Goal: Navigation & Orientation: Find specific page/section

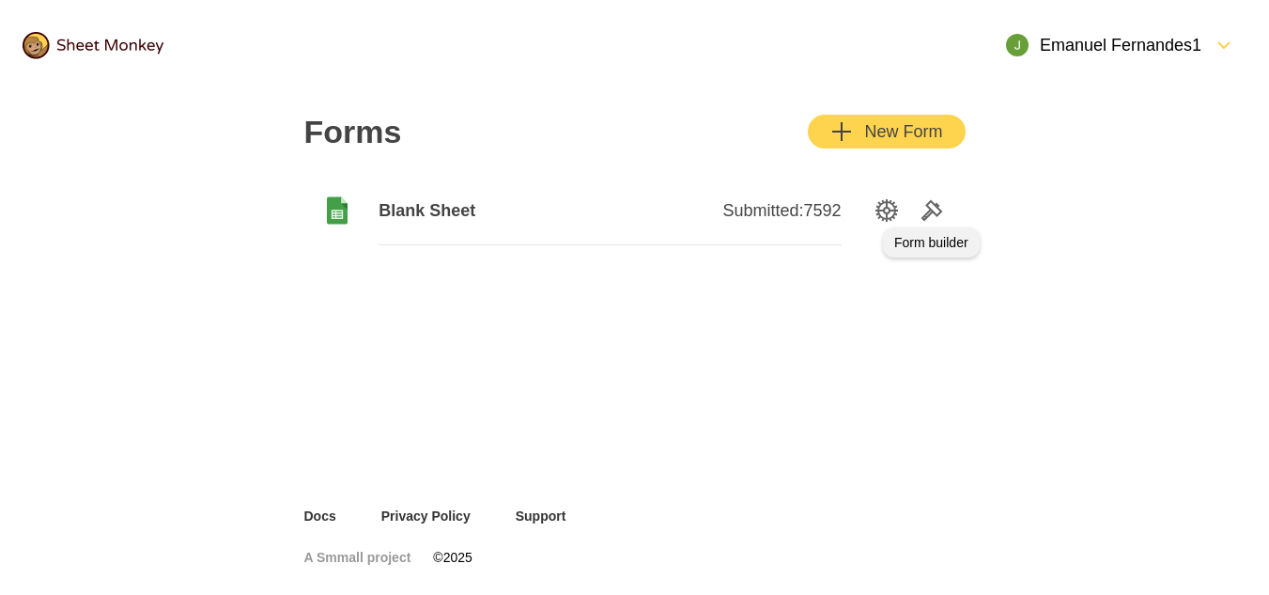
click at [934, 210] on icon "Tools" at bounding box center [932, 210] width 23 height 23
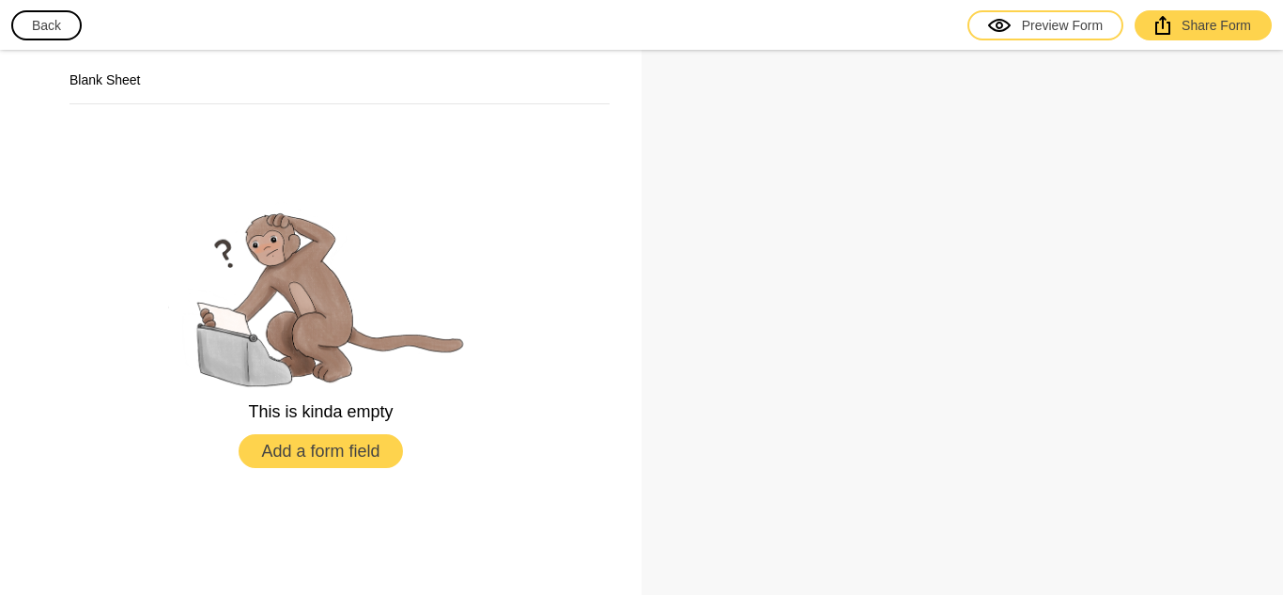
click at [39, 22] on button "Back" at bounding box center [46, 25] width 70 height 30
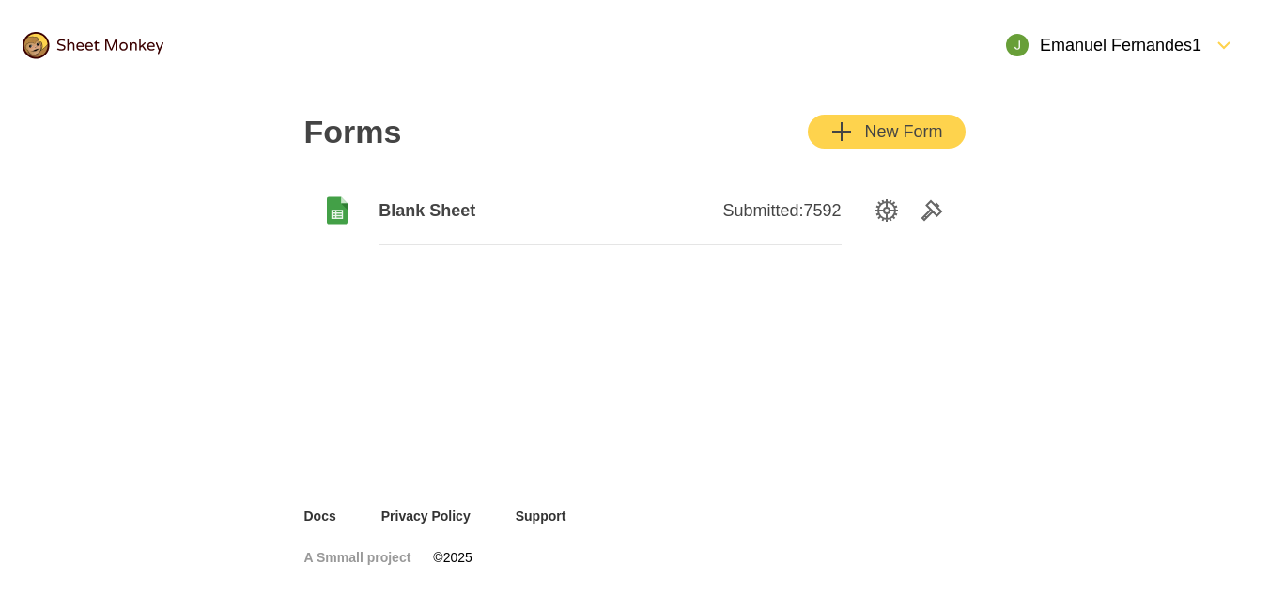
click at [1203, 48] on div "Emanuel Fernandes1" at bounding box center [1121, 45] width 252 height 45
click at [315, 512] on link "Docs" at bounding box center [320, 515] width 32 height 19
click at [1163, 43] on div "Emanuel Fernandes1" at bounding box center [1103, 45] width 195 height 23
